Goal: Entertainment & Leisure: Consume media (video, audio)

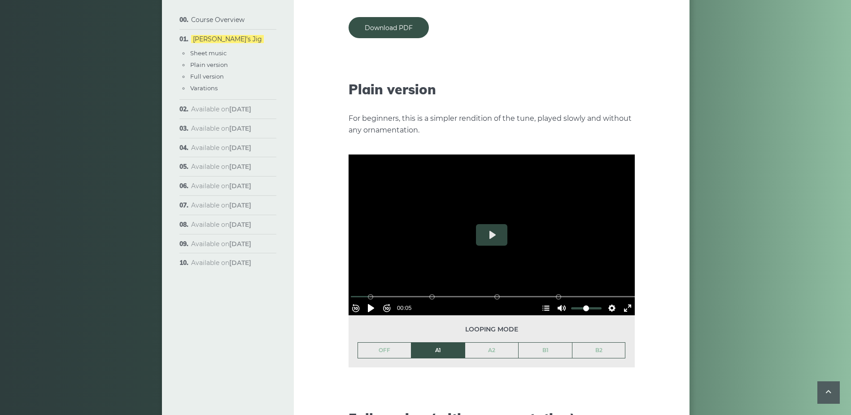
scroll to position [951, 0]
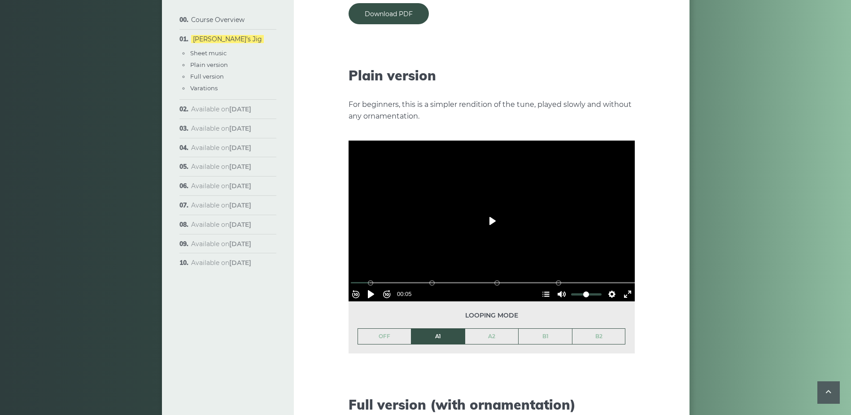
click at [491, 210] on button "Play" at bounding box center [491, 221] width 31 height 22
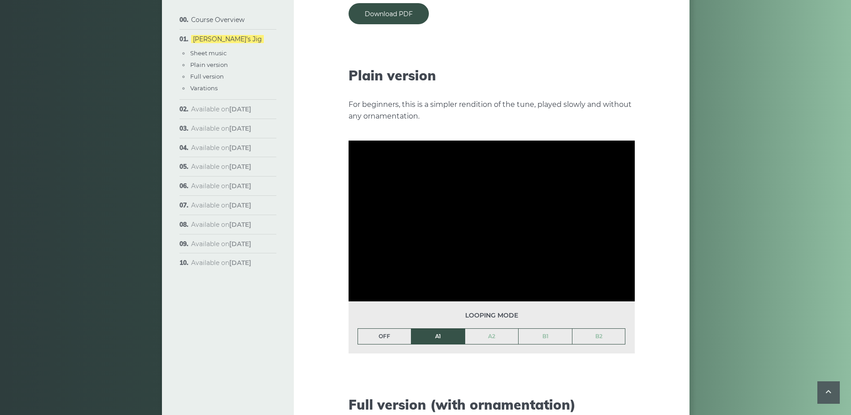
click at [381, 329] on link "OFF" at bounding box center [384, 336] width 53 height 15
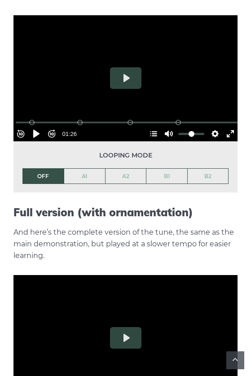
scroll to position [815, 0]
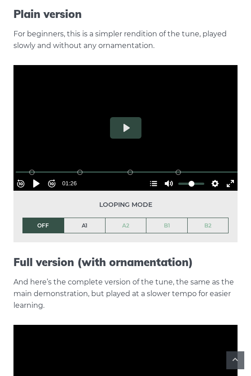
click at [87, 218] on link "A1" at bounding box center [84, 225] width 41 height 15
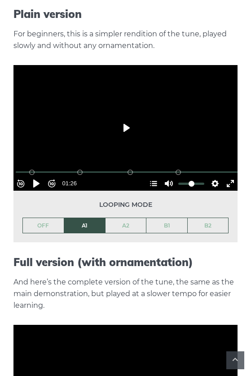
click at [128, 117] on button "Play" at bounding box center [125, 128] width 31 height 22
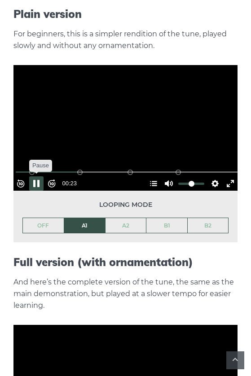
click at [39, 176] on button "Pause Play" at bounding box center [36, 183] width 14 height 14
click at [35, 176] on button "Pause Play" at bounding box center [36, 183] width 14 height 14
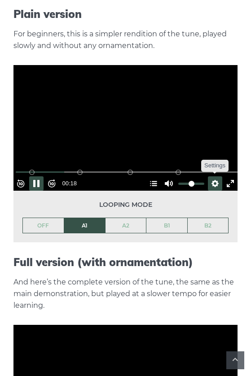
click at [209, 176] on button "Settings" at bounding box center [215, 183] width 14 height 14
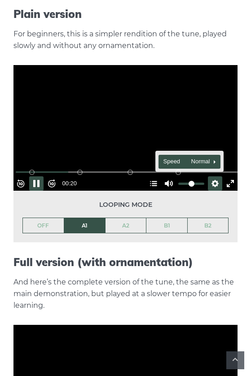
click at [207, 155] on button "Speed Normal" at bounding box center [189, 162] width 62 height 14
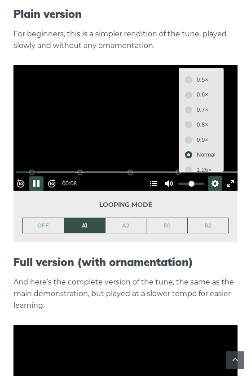
scroll to position [14, 0]
click at [182, 118] on button "0.8×" at bounding box center [201, 125] width 38 height 14
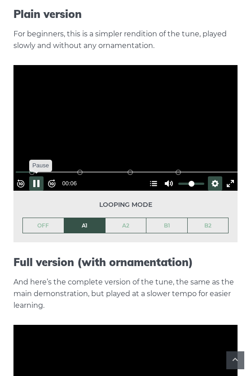
click at [37, 176] on button "Pause Play" at bounding box center [36, 183] width 14 height 14
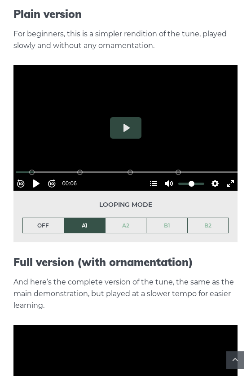
click at [50, 218] on link "OFF" at bounding box center [43, 225] width 41 height 15
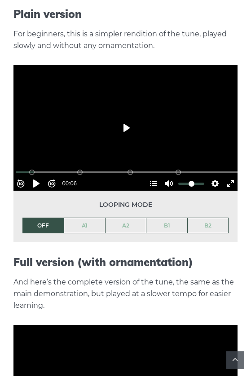
click at [122, 117] on button "Play" at bounding box center [125, 128] width 31 height 22
click at [210, 176] on button "Settings" at bounding box center [215, 183] width 14 height 14
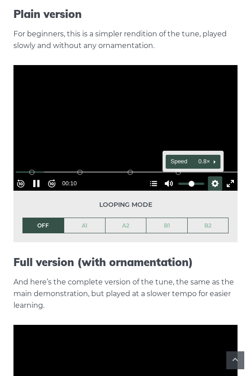
click at [213, 155] on button "Speed 0.8×" at bounding box center [193, 162] width 54 height 14
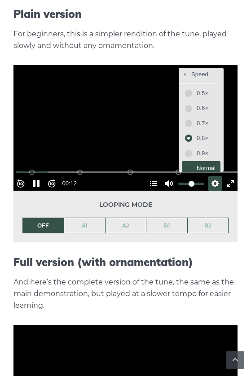
click at [197, 163] on span "Normal" at bounding box center [206, 168] width 19 height 10
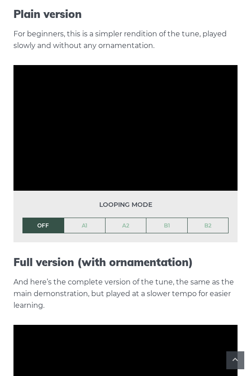
type input "*****"
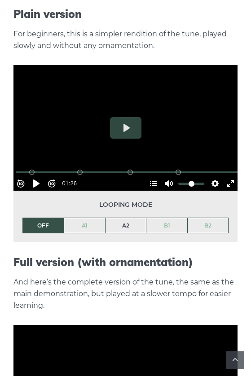
click at [123, 218] on link "A2" at bounding box center [125, 225] width 41 height 15
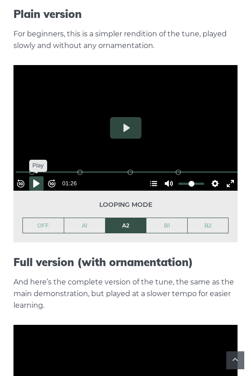
click at [37, 176] on button "Pause Play" at bounding box center [36, 183] width 14 height 14
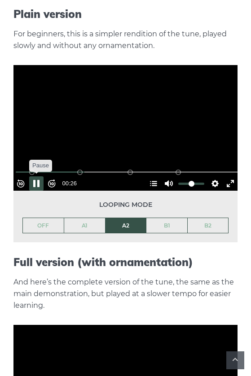
click at [39, 176] on button "Pause Play" at bounding box center [36, 183] width 14 height 14
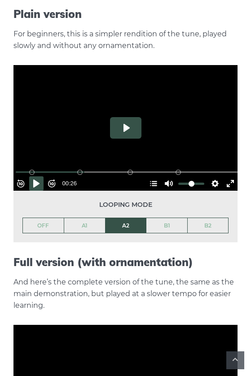
click at [128, 117] on button "Play" at bounding box center [125, 128] width 31 height 22
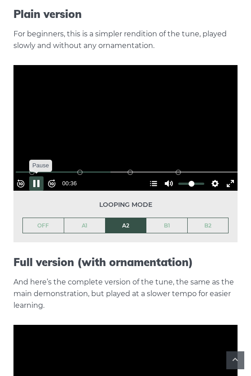
click at [40, 176] on button "Pause Play" at bounding box center [36, 183] width 14 height 14
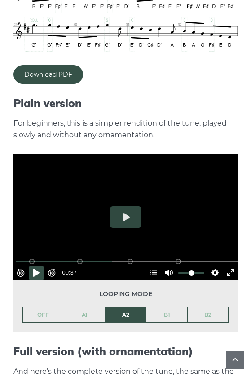
scroll to position [725, 0]
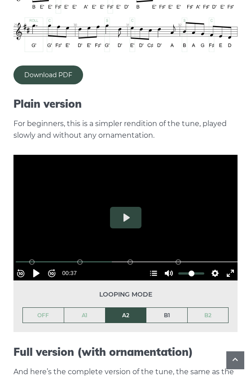
click at [168, 308] on link "B1" at bounding box center [166, 315] width 41 height 15
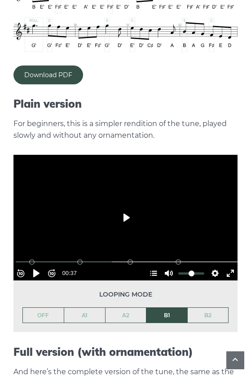
click at [130, 207] on button "Play" at bounding box center [125, 218] width 31 height 22
click at [40, 266] on button "Pause Play" at bounding box center [36, 273] width 14 height 14
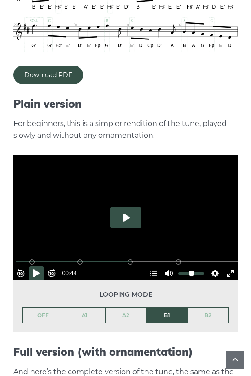
click at [123, 207] on button "Play" at bounding box center [125, 218] width 31 height 22
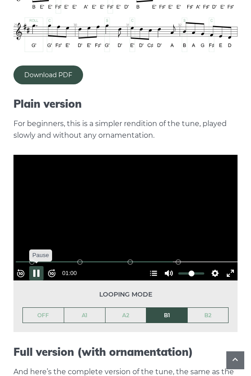
click at [40, 266] on button "Pause Play" at bounding box center [36, 273] width 14 height 14
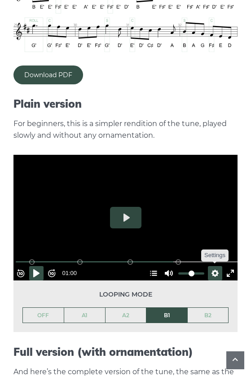
click at [208, 266] on button "Settings" at bounding box center [215, 273] width 14 height 14
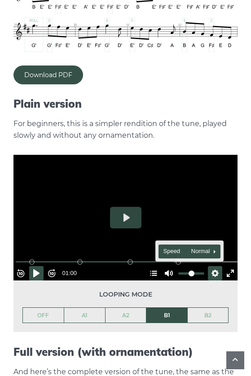
click at [204, 245] on button "Speed Normal" at bounding box center [189, 252] width 62 height 14
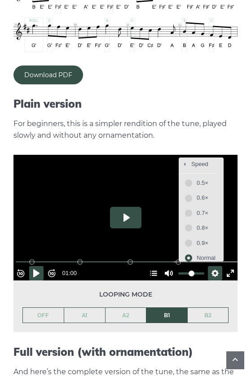
click at [123, 207] on button "Play" at bounding box center [125, 218] width 31 height 22
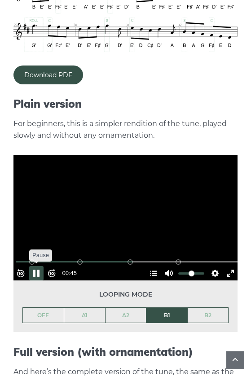
click at [38, 266] on button "Pause Play" at bounding box center [36, 273] width 14 height 14
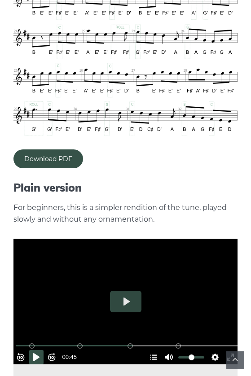
scroll to position [635, 0]
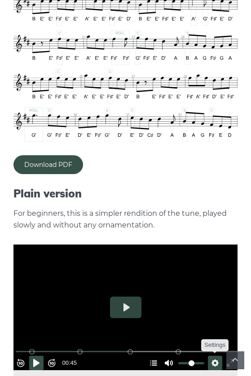
click at [215, 356] on button "Settings" at bounding box center [215, 363] width 14 height 14
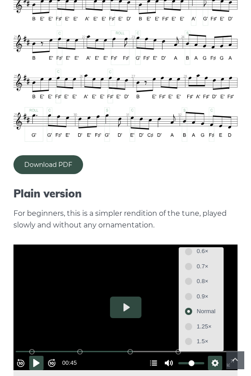
scroll to position [0, 0]
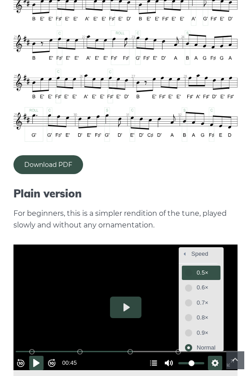
click at [182, 266] on button "0.5×" at bounding box center [201, 273] width 38 height 14
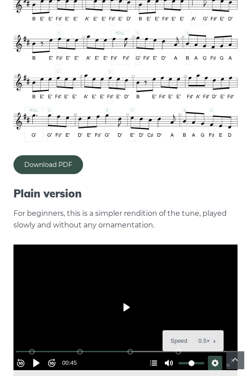
click at [129, 297] on button "Play" at bounding box center [125, 308] width 31 height 22
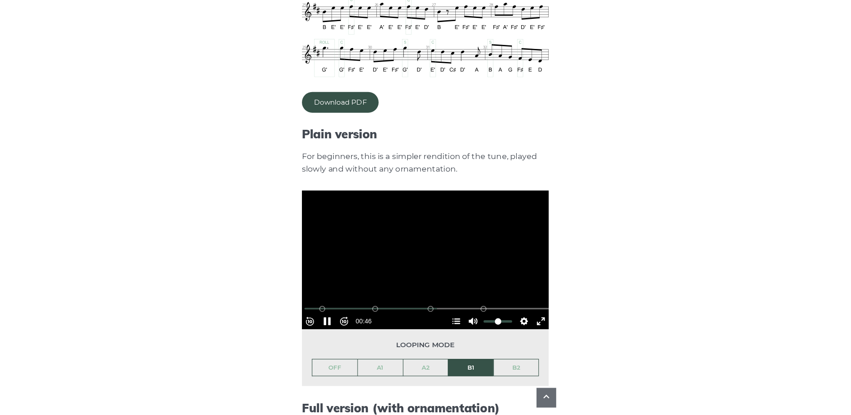
scroll to position [725, 0]
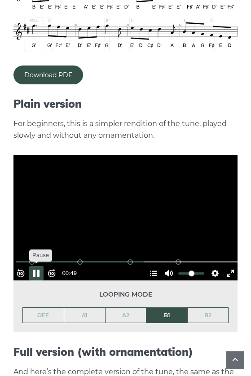
click at [40, 266] on button "Pause Play" at bounding box center [36, 273] width 14 height 14
type input "*****"
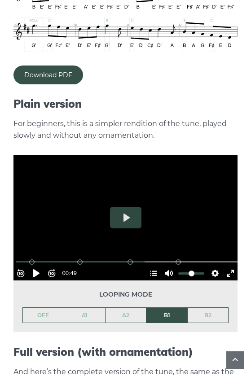
click at [113, 66] on div "Download PDF" at bounding box center [125, 75] width 224 height 19
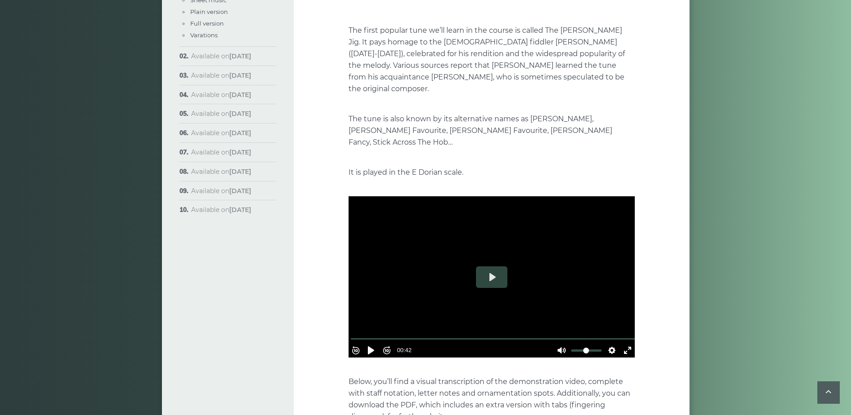
scroll to position [90, 0]
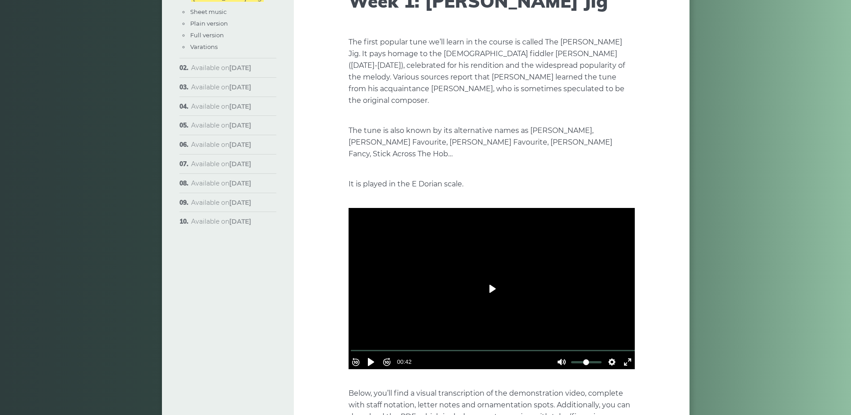
click at [497, 278] on button "Play" at bounding box center [491, 289] width 31 height 22
click at [491, 278] on button "Play" at bounding box center [491, 289] width 31 height 22
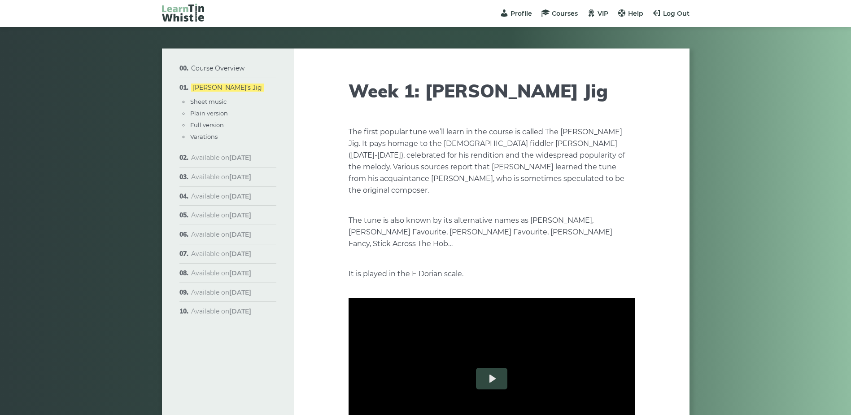
scroll to position [90, 0]
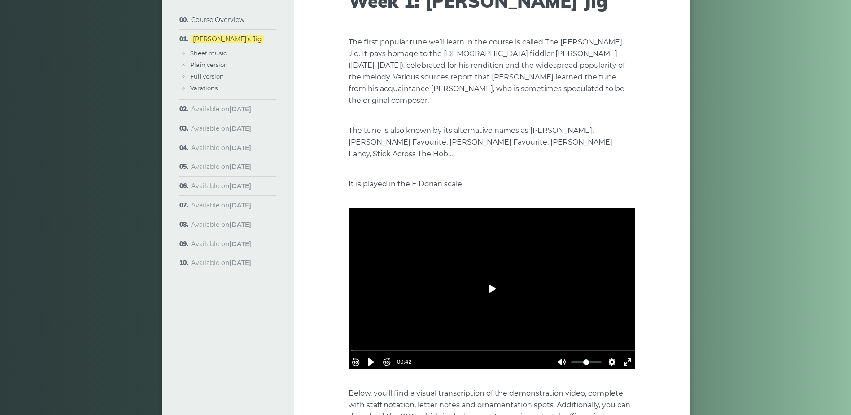
click at [497, 278] on button "Play" at bounding box center [491, 289] width 31 height 22
type input "***"
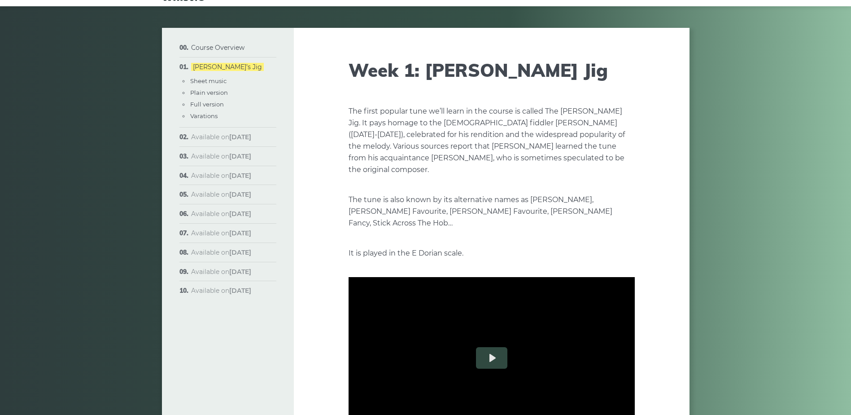
scroll to position [0, 0]
